Goal: Task Accomplishment & Management: Use online tool/utility

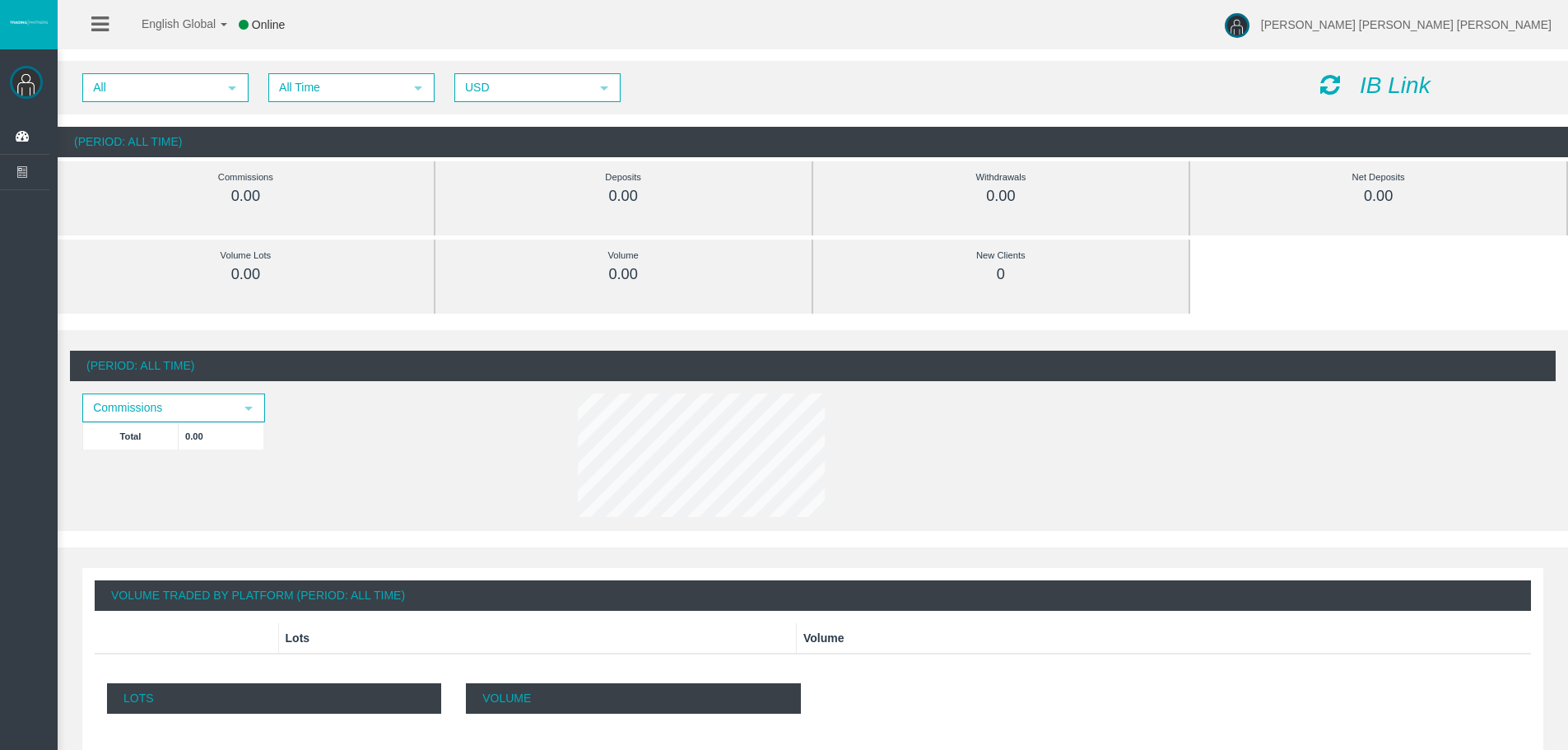
click at [1379, 87] on icon "IB Link" at bounding box center [1395, 85] width 71 height 25
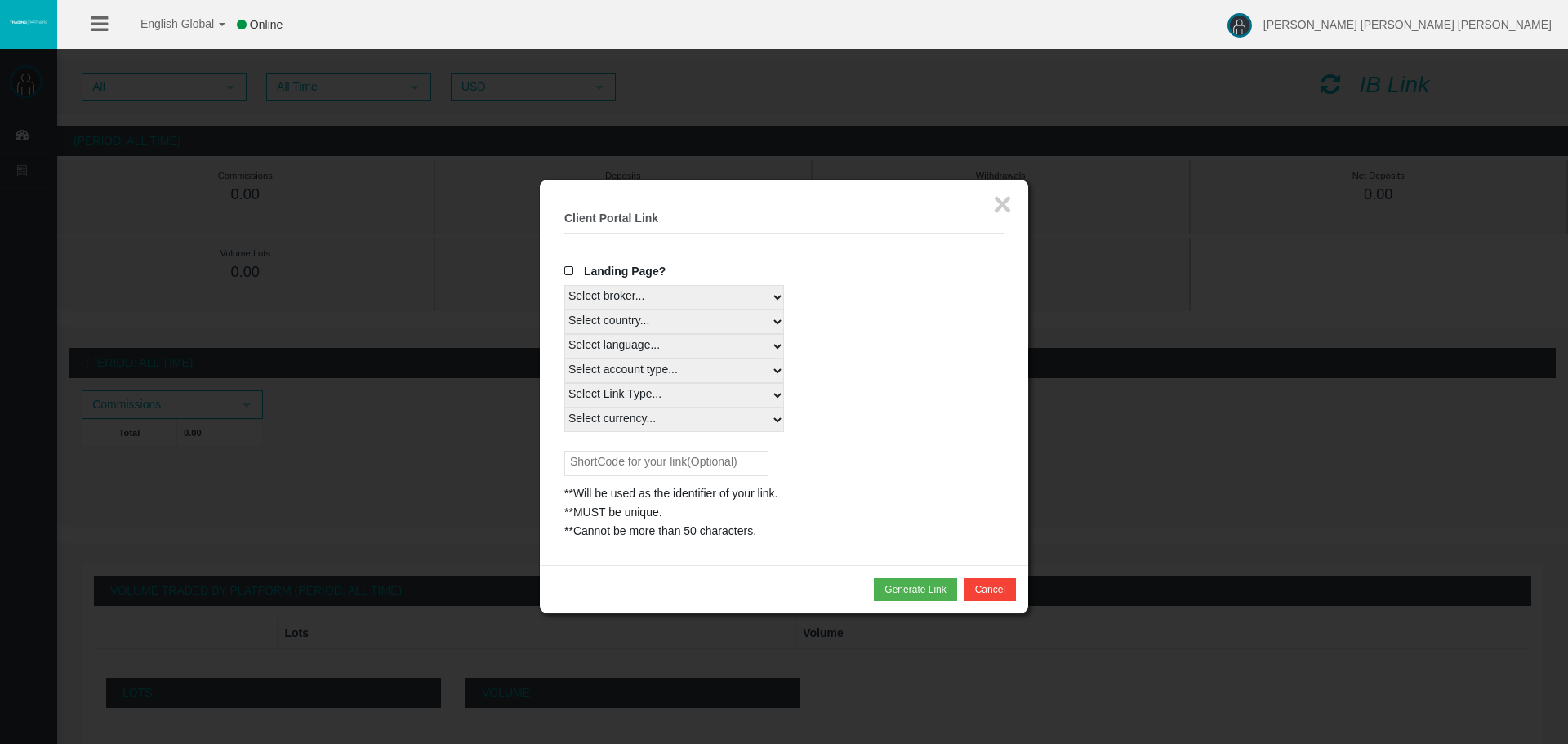
click at [764, 319] on select "Select country... Rest of the World" at bounding box center [674, 321] width 220 height 24
select select
click at [564, 309] on select "Select country... Rest of the World" at bounding box center [674, 321] width 220 height 24
click at [753, 353] on select "Select language... English Japanese Chinese Portuguese Spanish Czech German Fre…" at bounding box center [674, 346] width 220 height 24
select select
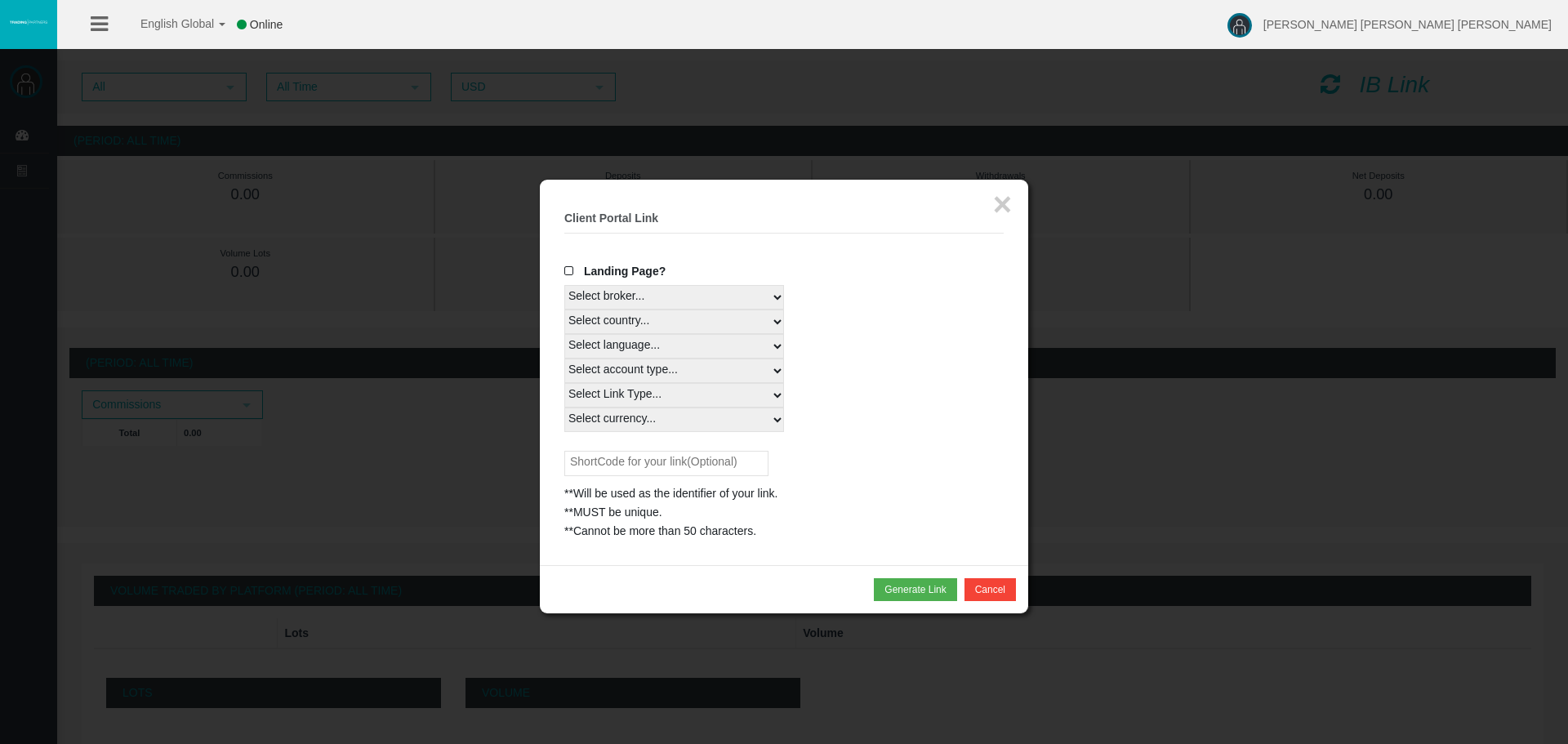
click at [564, 334] on select "Select language... English Japanese Chinese Portuguese Spanish Czech German Fre…" at bounding box center [674, 346] width 220 height 24
click at [690, 362] on select "Select account type... All Platforms Trade Copy MT4 LiveFloatingSpreadAccount M…" at bounding box center [674, 370] width 220 height 24
select select
click at [564, 358] on select "Select account type... All Platforms Trade Copy MT4 LiveFloatingSpreadAccount M…" at bounding box center [674, 370] width 220 height 24
click at [709, 397] on select "Select Link Type... Real" at bounding box center [674, 395] width 220 height 24
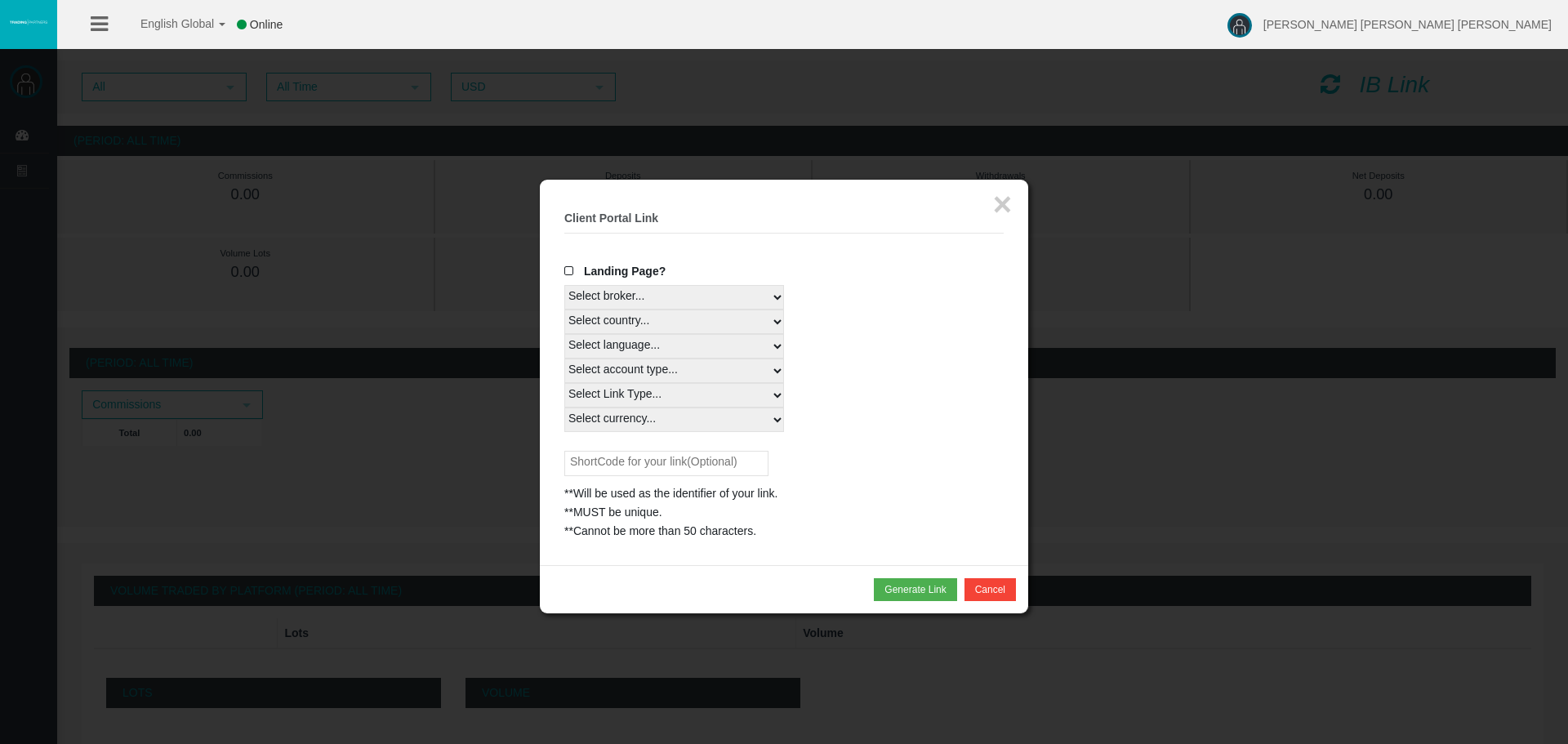
select select "Real"
click at [564, 383] on select "Select Link Type... Real" at bounding box center [674, 395] width 220 height 24
click at [706, 410] on select "Select currency... All Currencies" at bounding box center [674, 419] width 220 height 24
select select "All Currencies"
click at [564, 407] on select "Select currency... All Currencies" at bounding box center [674, 419] width 220 height 24
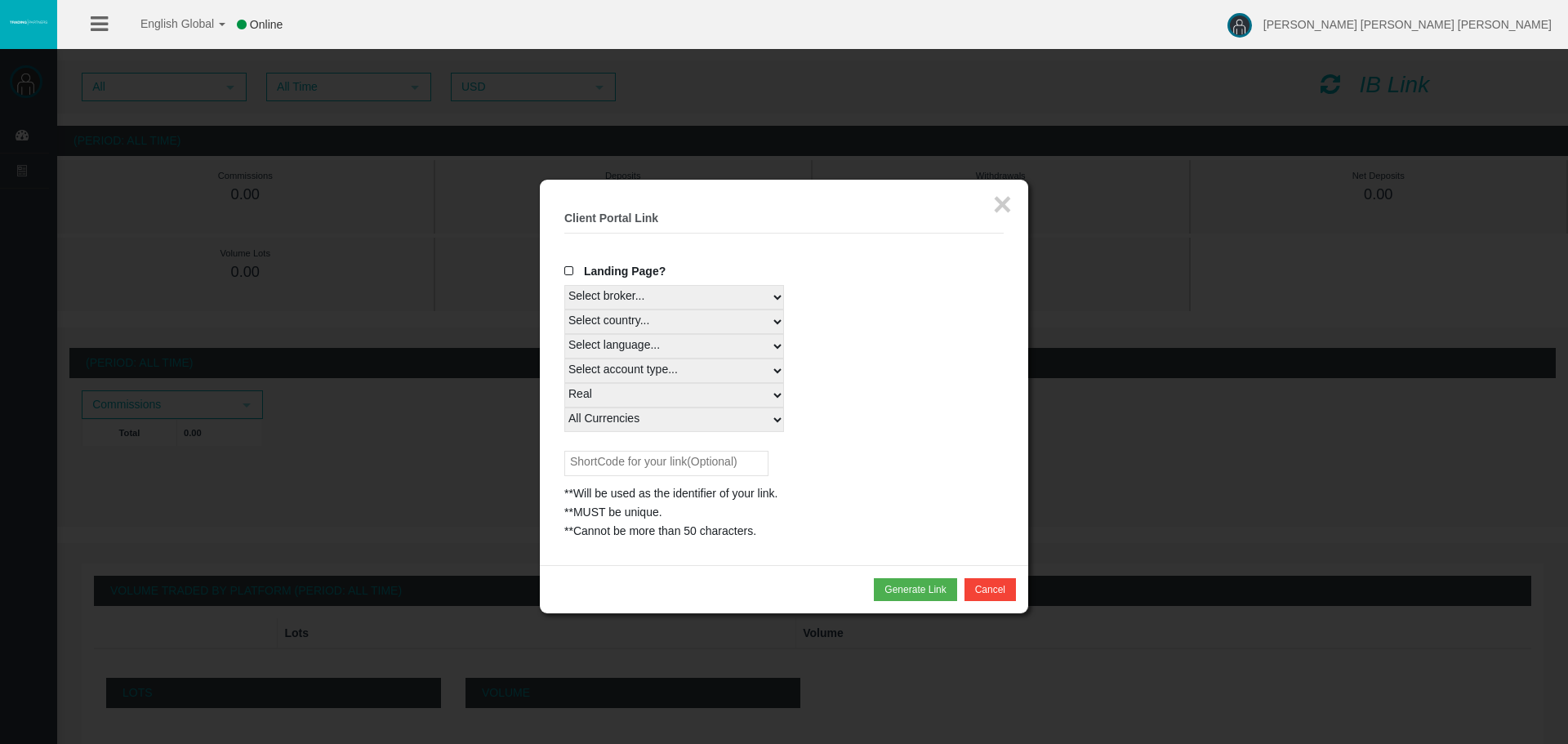
click at [696, 446] on div "Landing Page? Select broker... T4Trade Select country... Rest of the World Sele…" at bounding box center [784, 401] width 439 height 278
click at [705, 463] on input "text" at bounding box center [666, 463] width 204 height 25
click at [892, 591] on button "Generate Link" at bounding box center [915, 590] width 83 height 23
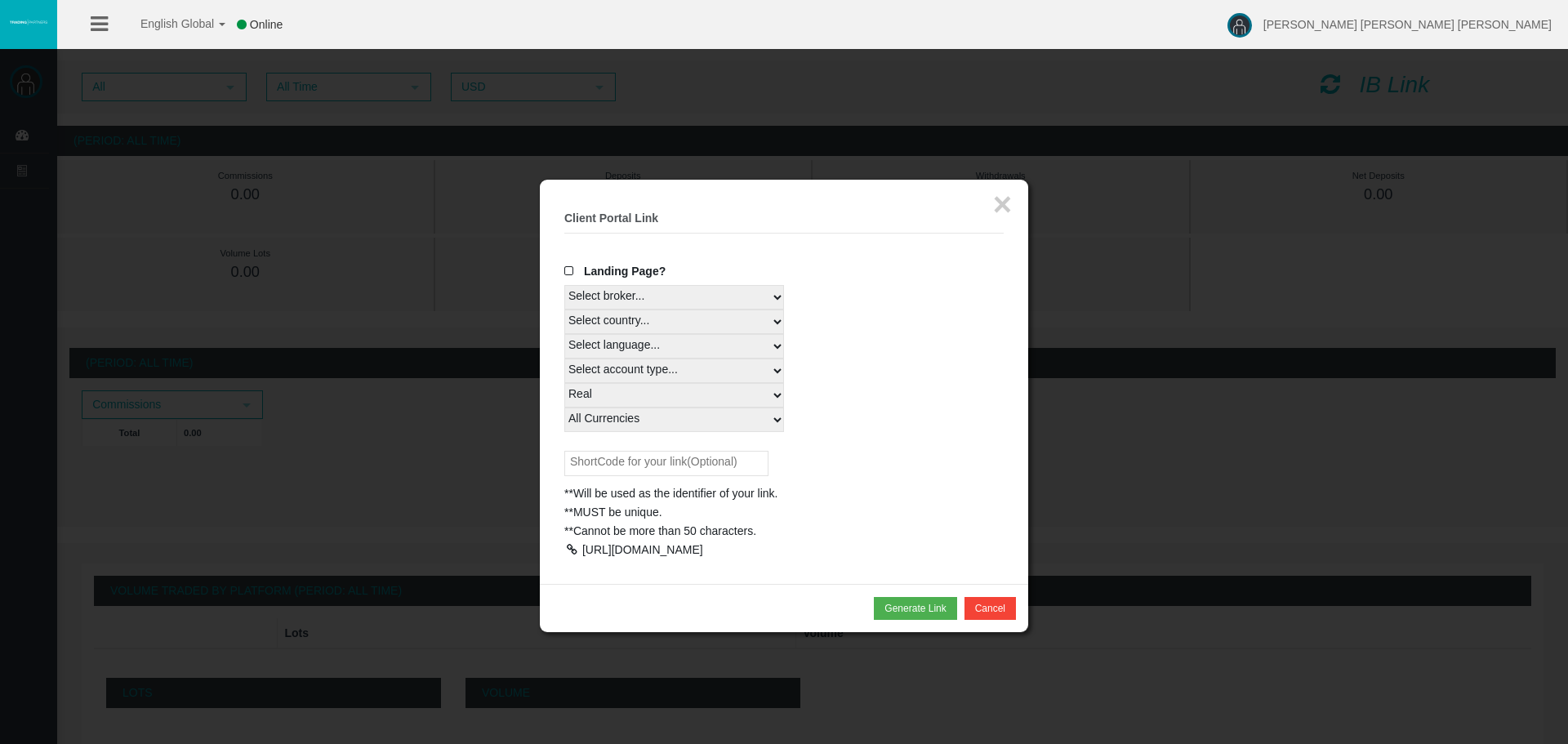
click at [571, 549] on div at bounding box center [571, 549] width 14 height 12
click at [1003, 203] on button "×" at bounding box center [1002, 204] width 19 height 33
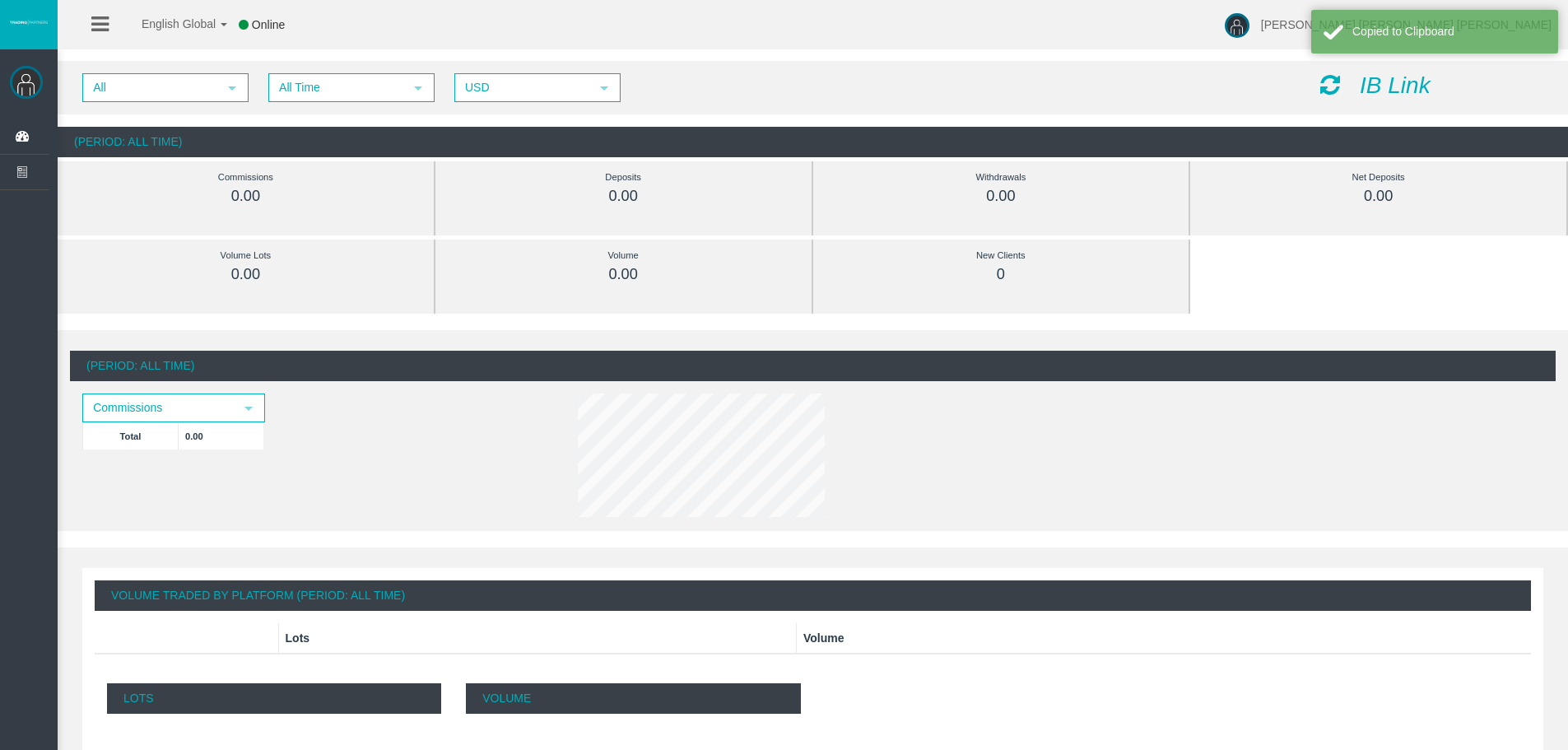
click at [1363, 81] on icon "IB Link" at bounding box center [1395, 85] width 71 height 25
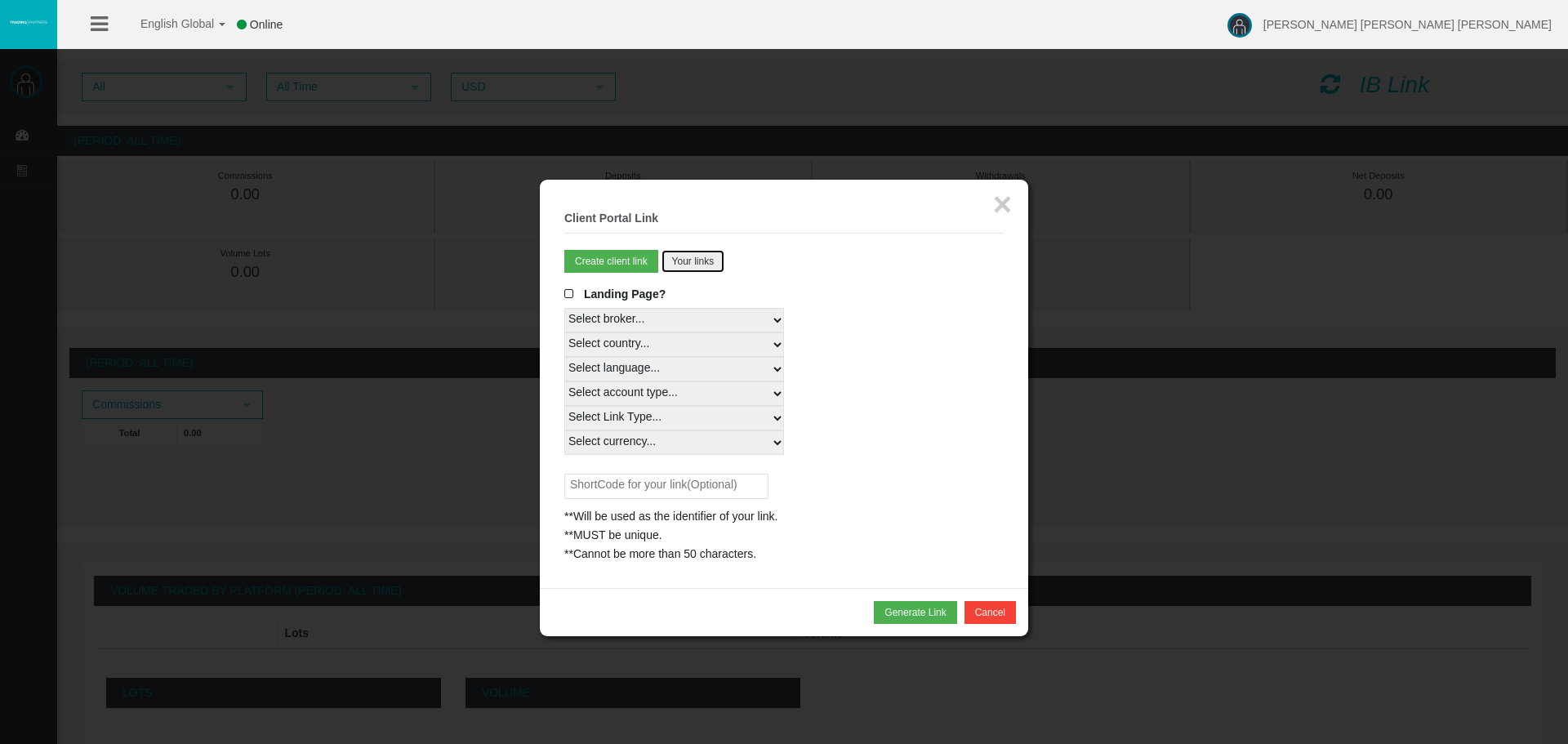
click at [688, 266] on button "Your links" at bounding box center [693, 261] width 63 height 23
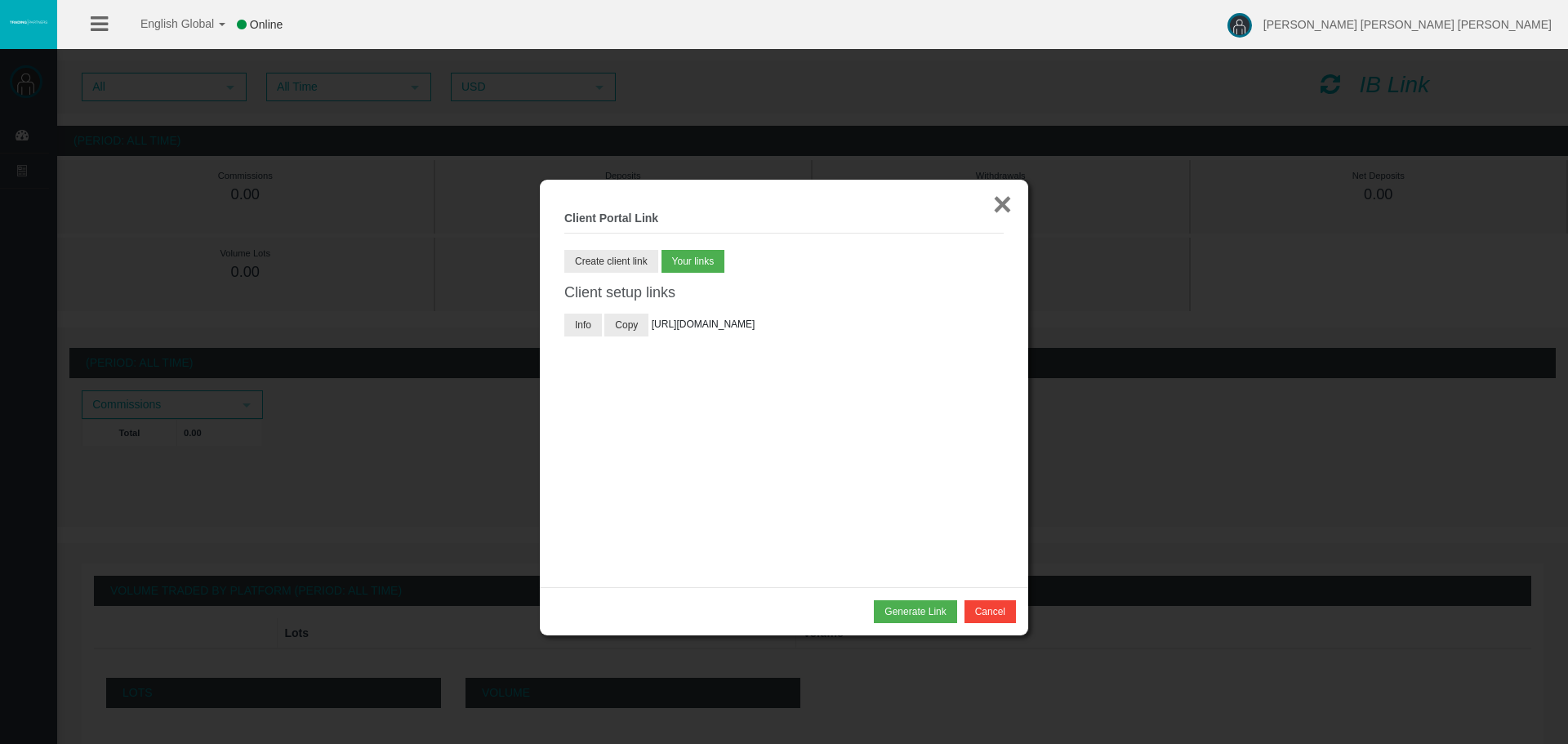
click at [1002, 208] on button "×" at bounding box center [1002, 204] width 19 height 33
